Goal: Information Seeking & Learning: Learn about a topic

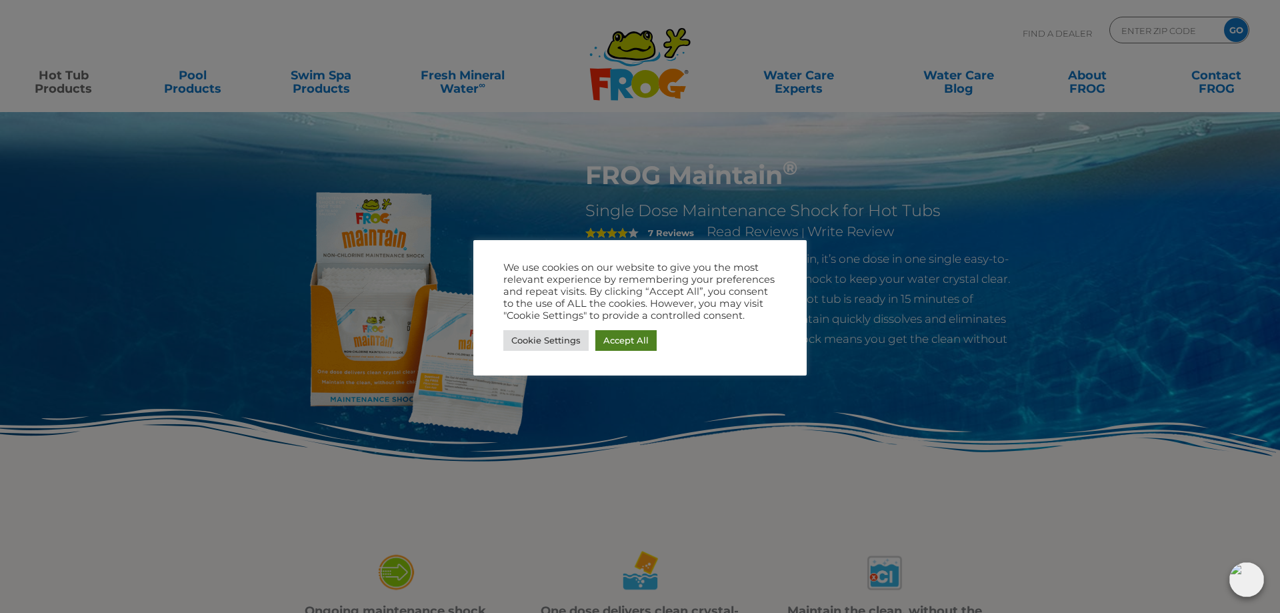
click at [649, 343] on link "Accept All" at bounding box center [625, 340] width 61 height 21
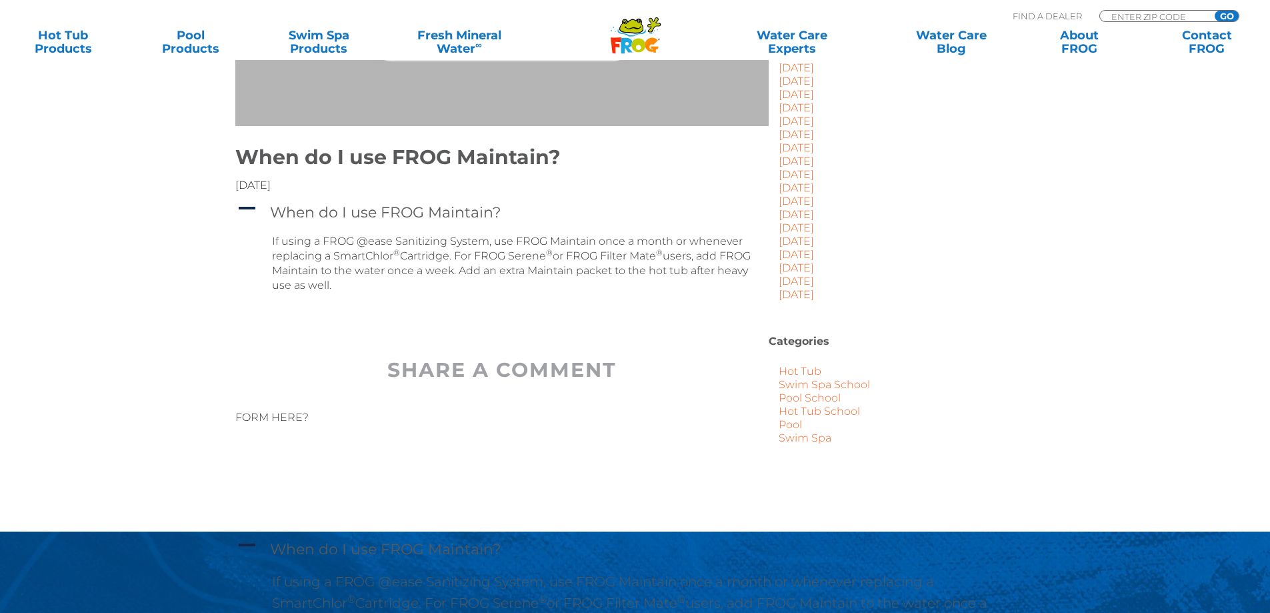
scroll to position [267, 0]
